Goal: Transaction & Acquisition: Purchase product/service

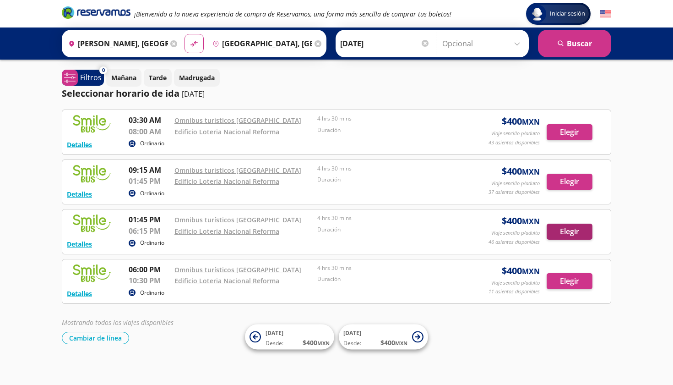
click at [567, 228] on button "Elegir" at bounding box center [570, 231] width 46 height 16
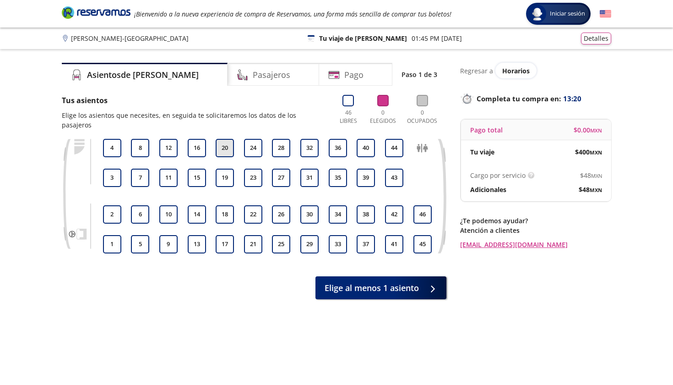
click at [227, 139] on button "20" at bounding box center [225, 148] width 18 height 18
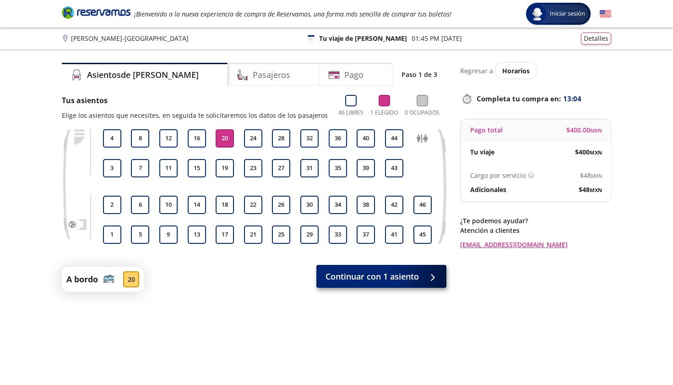
click at [357, 274] on span "Continuar con 1 asiento" at bounding box center [372, 276] width 93 height 12
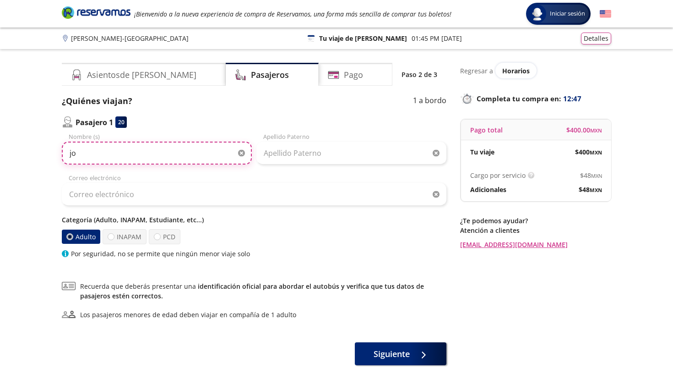
type input "j"
type input "JOSE ANTONIO"
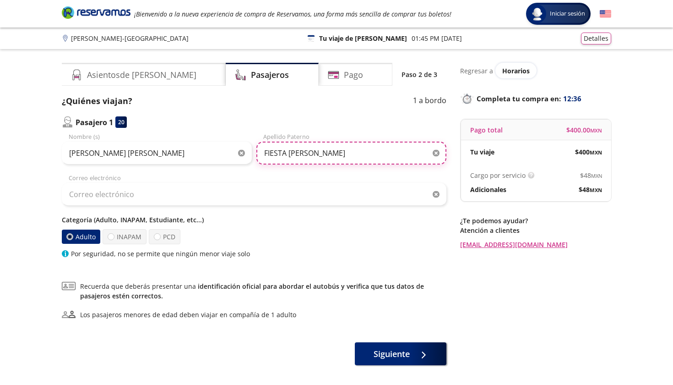
type input "FIESTA ORTIZ"
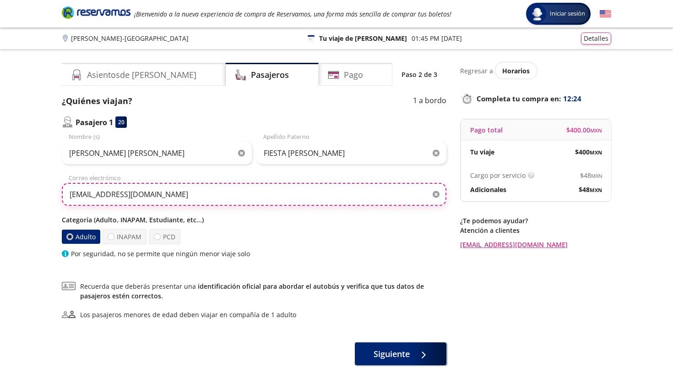
type input "fiestajoseantonio@gmail.com"
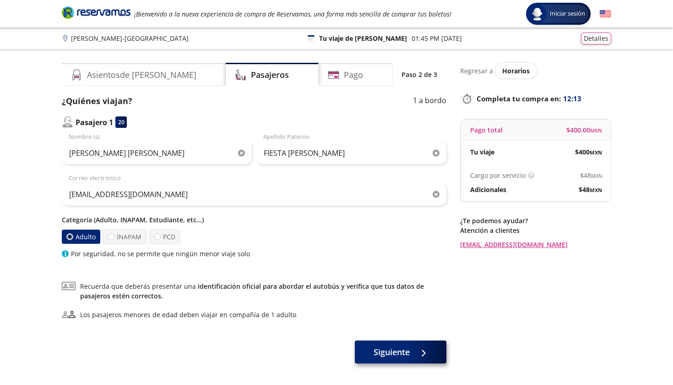
click at [391, 352] on span "Siguiente" at bounding box center [392, 352] width 36 height 12
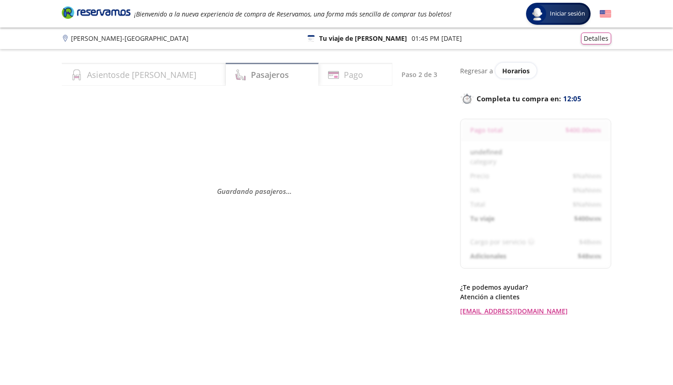
select select "MX"
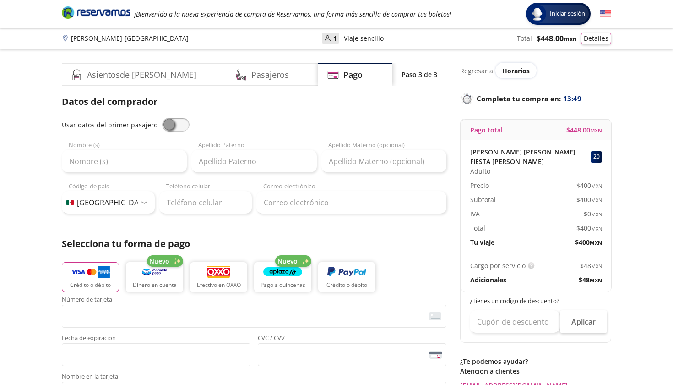
click at [171, 124] on span at bounding box center [175, 125] width 27 height 14
click at [162, 118] on input "checkbox" at bounding box center [162, 118] width 0 height 0
type input "JOSE ANTONIO"
type input "FIESTA ORTIZ"
type input "fiestajoseantonio@gmail.com"
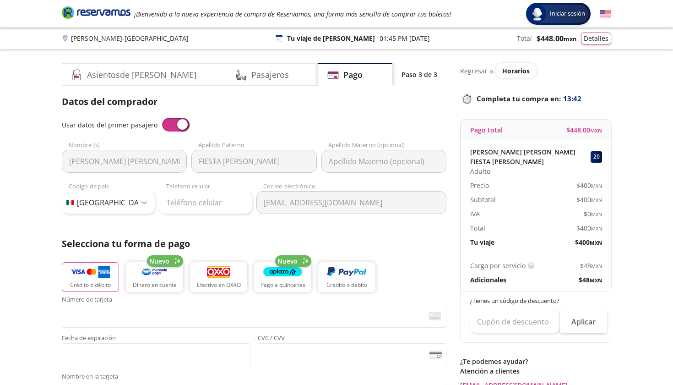
click at [142, 201] on div at bounding box center [144, 202] width 7 height 3
click at [147, 202] on div at bounding box center [144, 202] width 7 height 3
type input "228 658 6175"
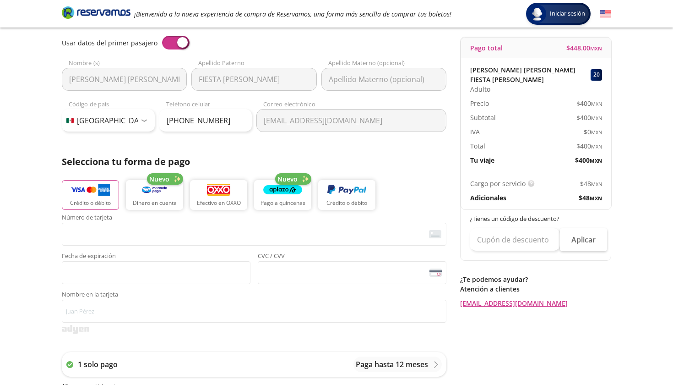
scroll to position [89, 0]
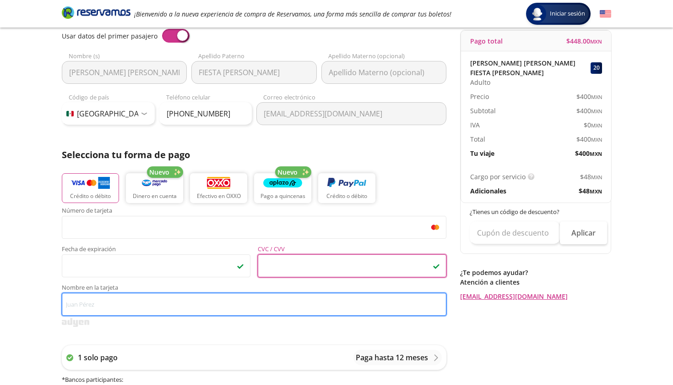
click at [161, 301] on input "Nombre en la tarjeta" at bounding box center [254, 304] width 385 height 23
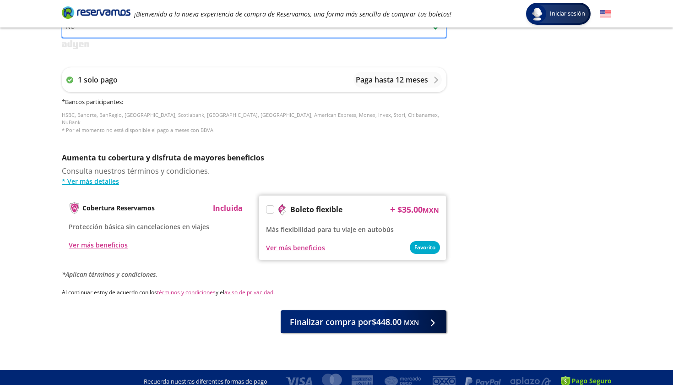
scroll to position [366, 0]
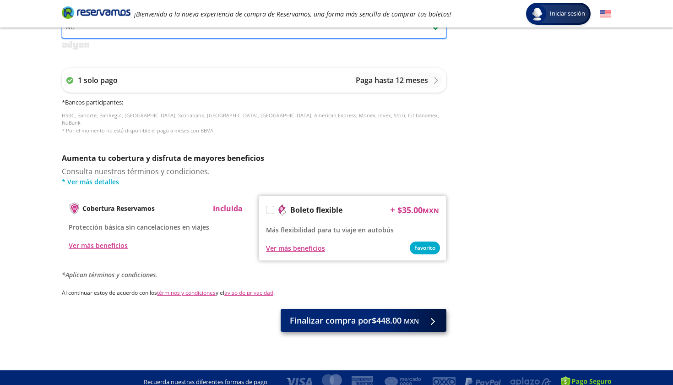
type input "NU"
click at [355, 314] on span "Finalizar compra por $448.00 MXN" at bounding box center [354, 320] width 129 height 12
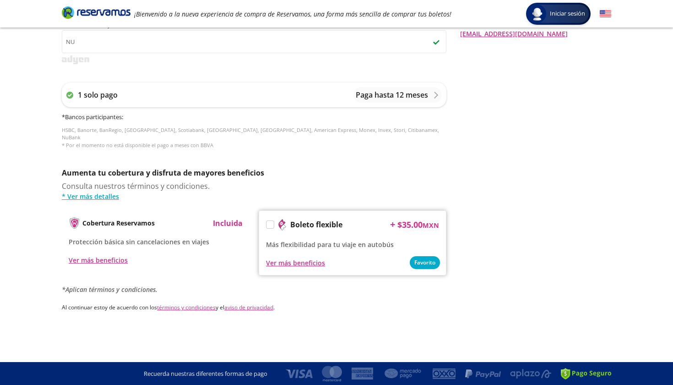
scroll to position [0, 0]
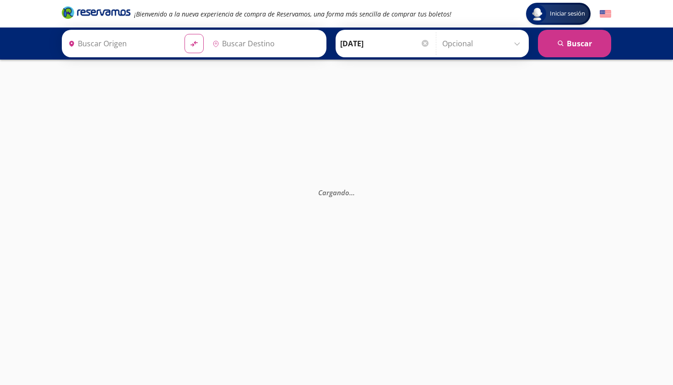
type input "Ciudad de México, Distrito Federal"
type input "Xalapa Enríquez, Veracruz"
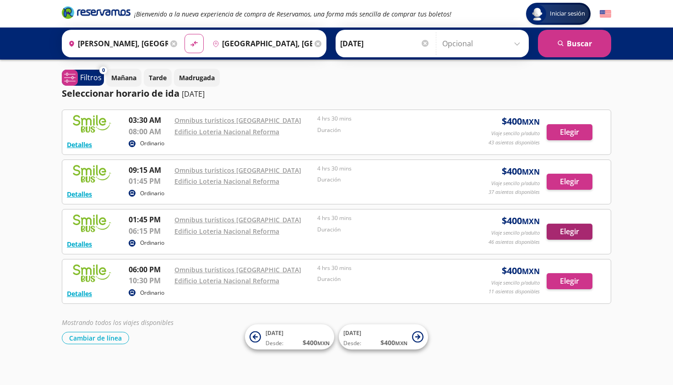
click at [569, 228] on button "Elegir" at bounding box center [570, 231] width 46 height 16
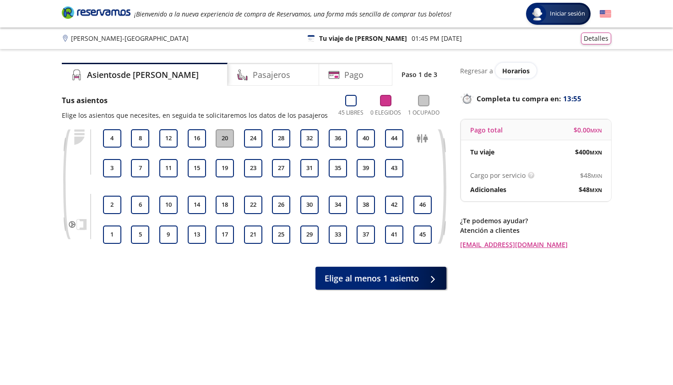
click at [224, 139] on button "20" at bounding box center [225, 138] width 18 height 18
click at [372, 277] on span "Elige al menos 1 asiento" at bounding box center [372, 276] width 94 height 12
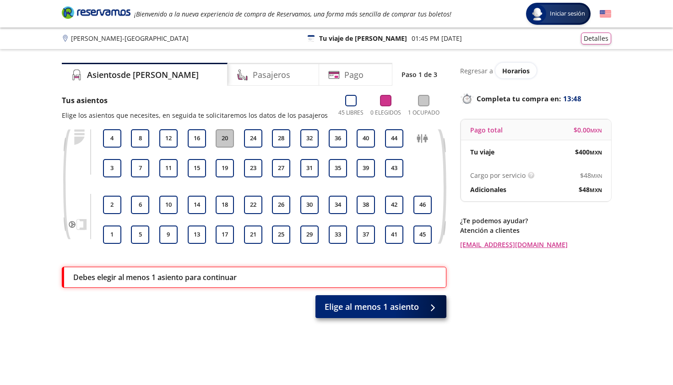
scroll to position [65, 0]
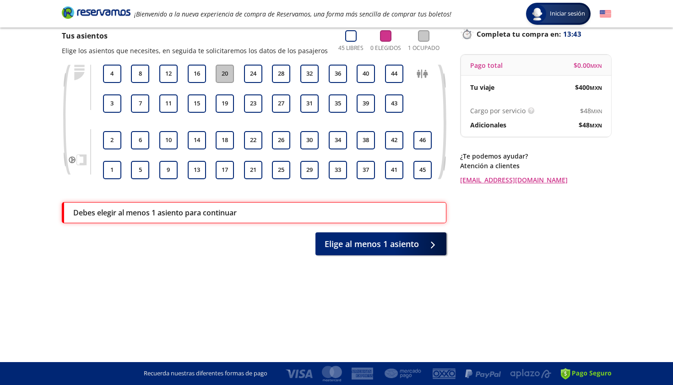
click at [271, 214] on div "Debes elegir al menos 1 asiento para continuar" at bounding box center [255, 212] width 364 height 11
click at [255, 71] on button "24" at bounding box center [253, 74] width 18 height 18
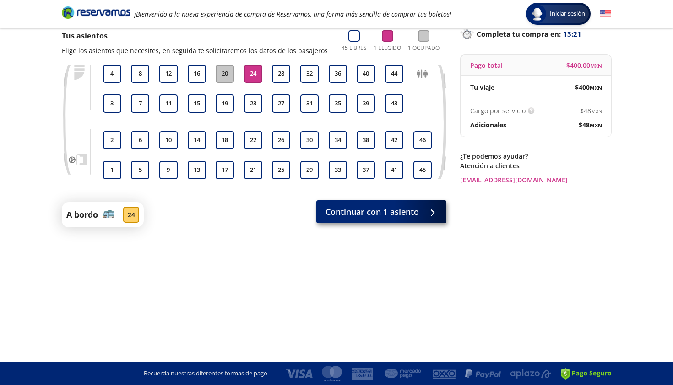
click at [383, 210] on span "Continuar con 1 asiento" at bounding box center [372, 212] width 93 height 12
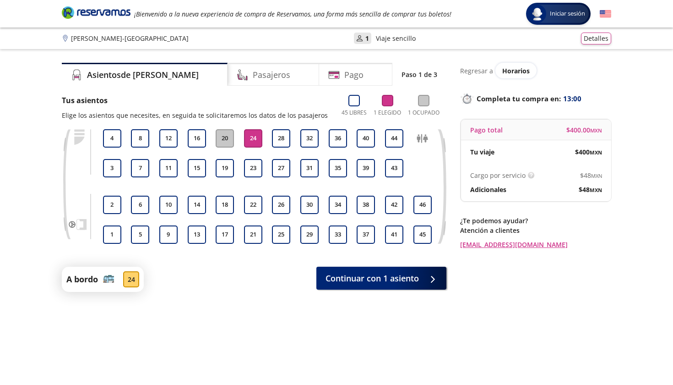
click at [227, 139] on button "20" at bounding box center [225, 138] width 18 height 18
click at [368, 275] on span "Continuar con 1 asiento" at bounding box center [372, 276] width 93 height 12
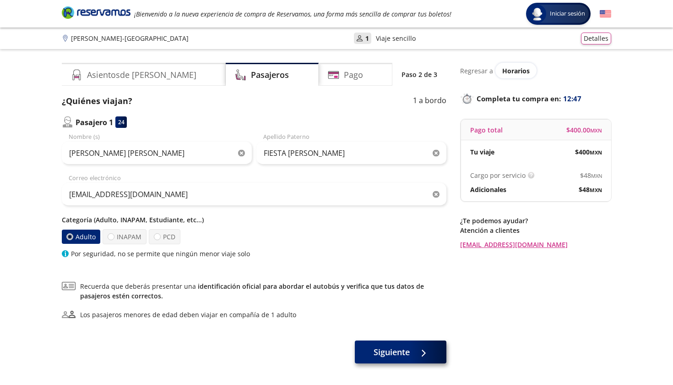
click at [394, 354] on span "Siguiente" at bounding box center [392, 352] width 36 height 12
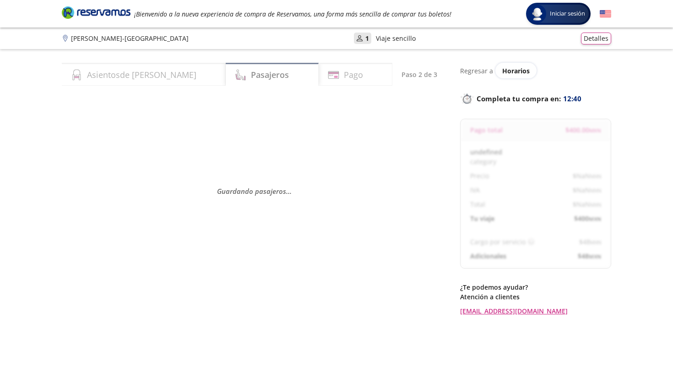
select select "MX"
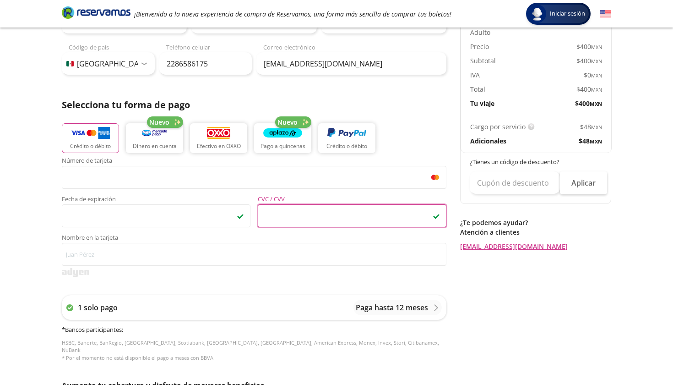
scroll to position [141, 0]
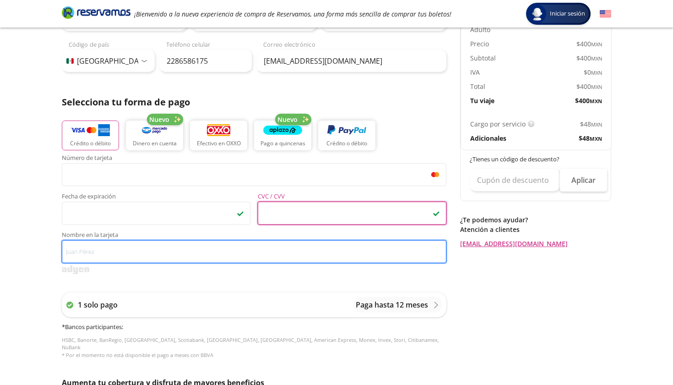
click at [115, 247] on input "Nombre en la tarjeta" at bounding box center [254, 251] width 385 height 23
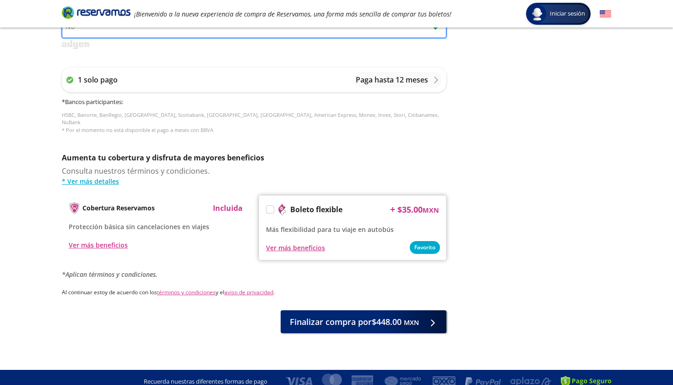
scroll to position [366, 0]
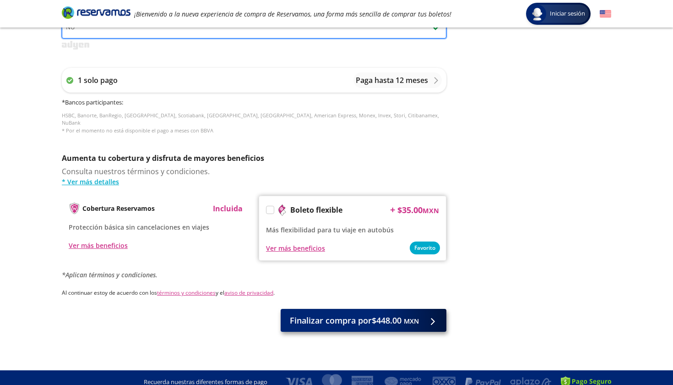
type input "NU"
click at [338, 314] on span "Finalizar compra por $448.00 MXN" at bounding box center [354, 320] width 129 height 12
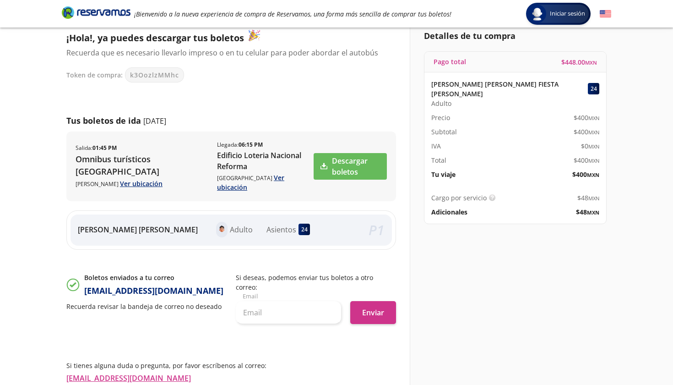
scroll to position [62, 0]
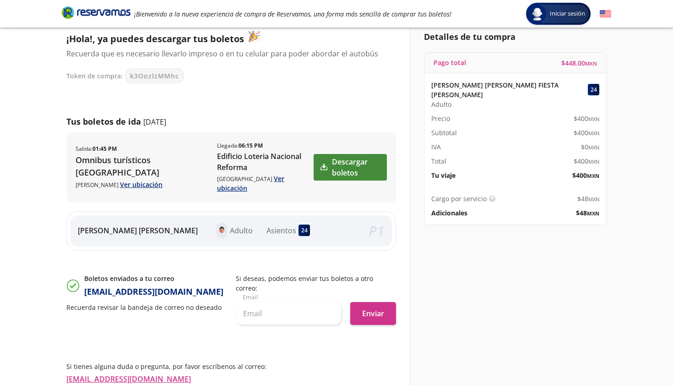
click at [341, 156] on link "Descargar boletos" at bounding box center [350, 167] width 73 height 27
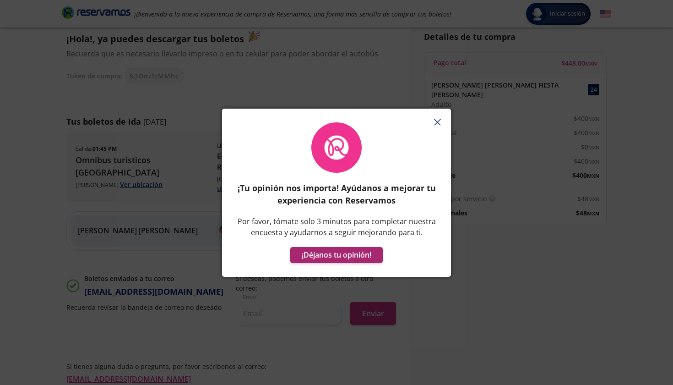
click at [336, 251] on button "¡Déjanos tu opinión!" at bounding box center [336, 255] width 92 height 16
